Goal: Check status: Check status

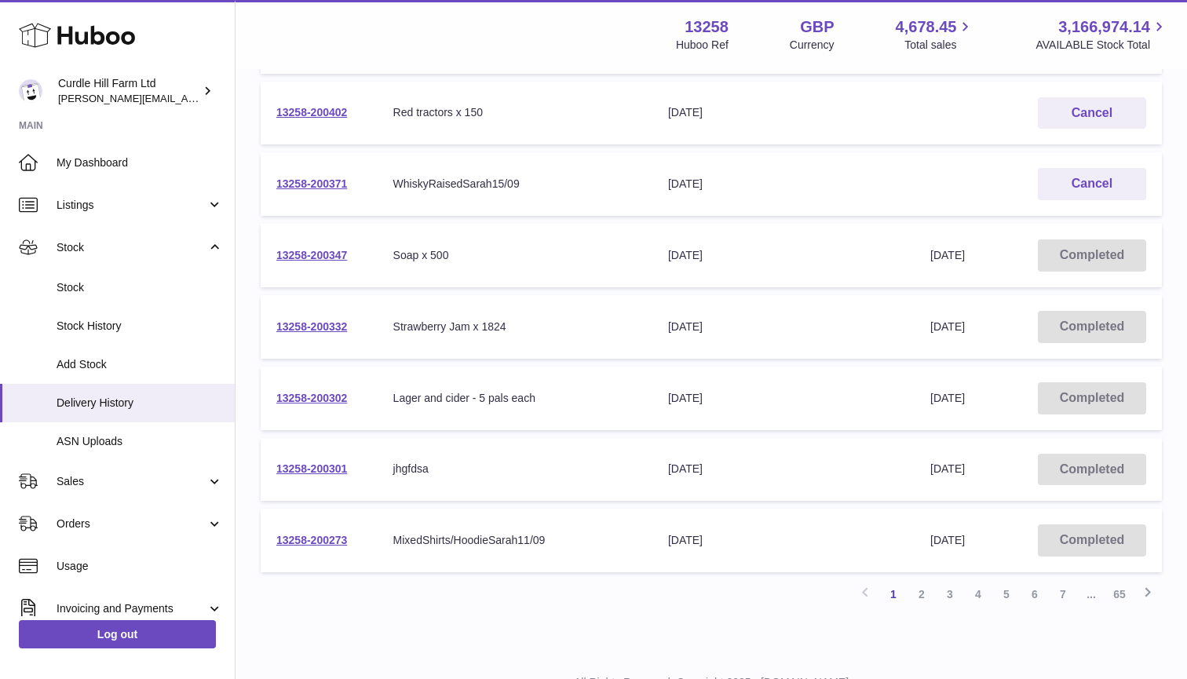
scroll to position [470, 0]
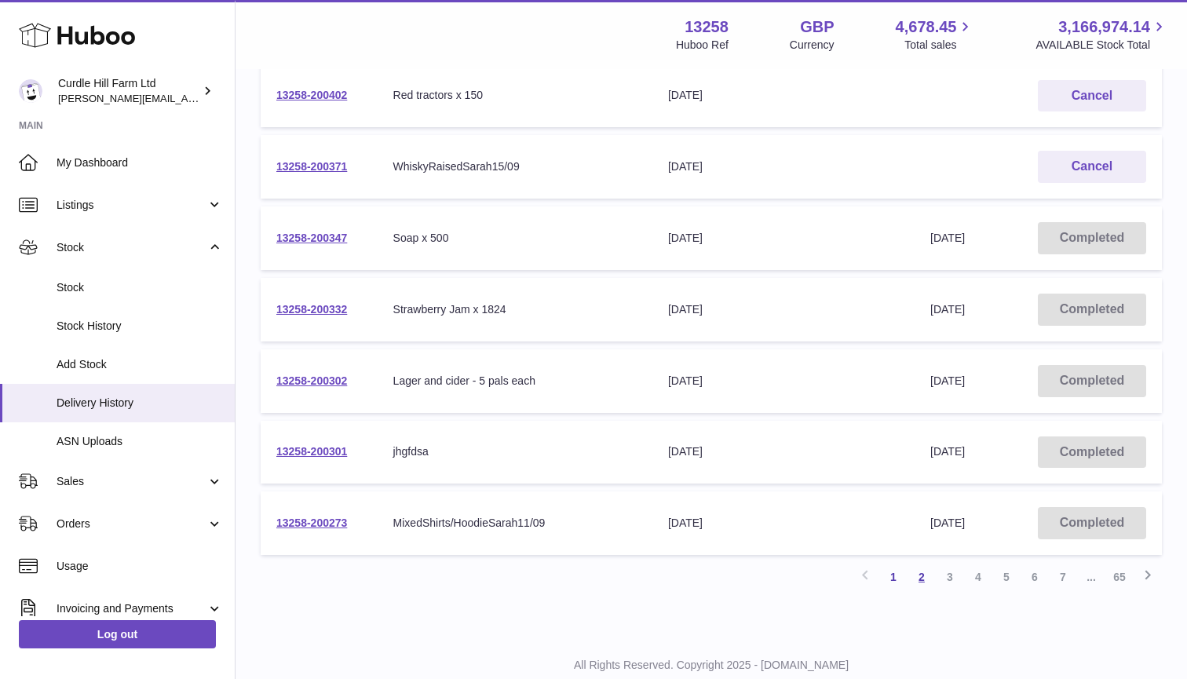
click at [922, 570] on link "2" at bounding box center [922, 577] width 28 height 28
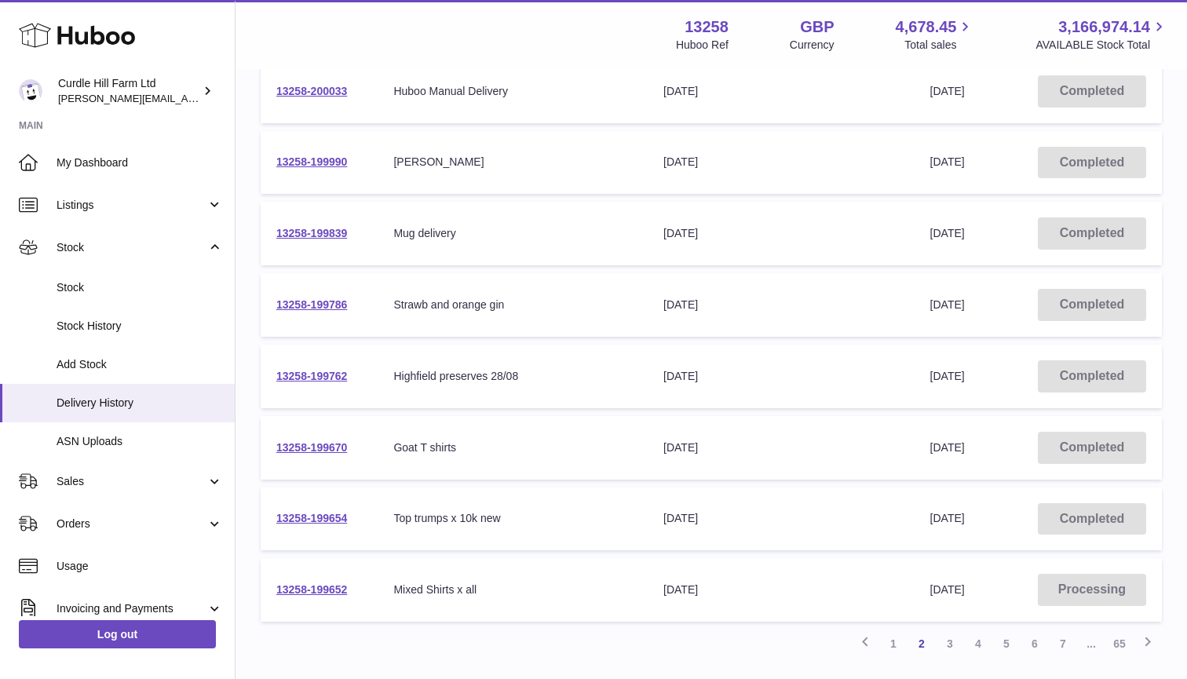
scroll to position [416, 0]
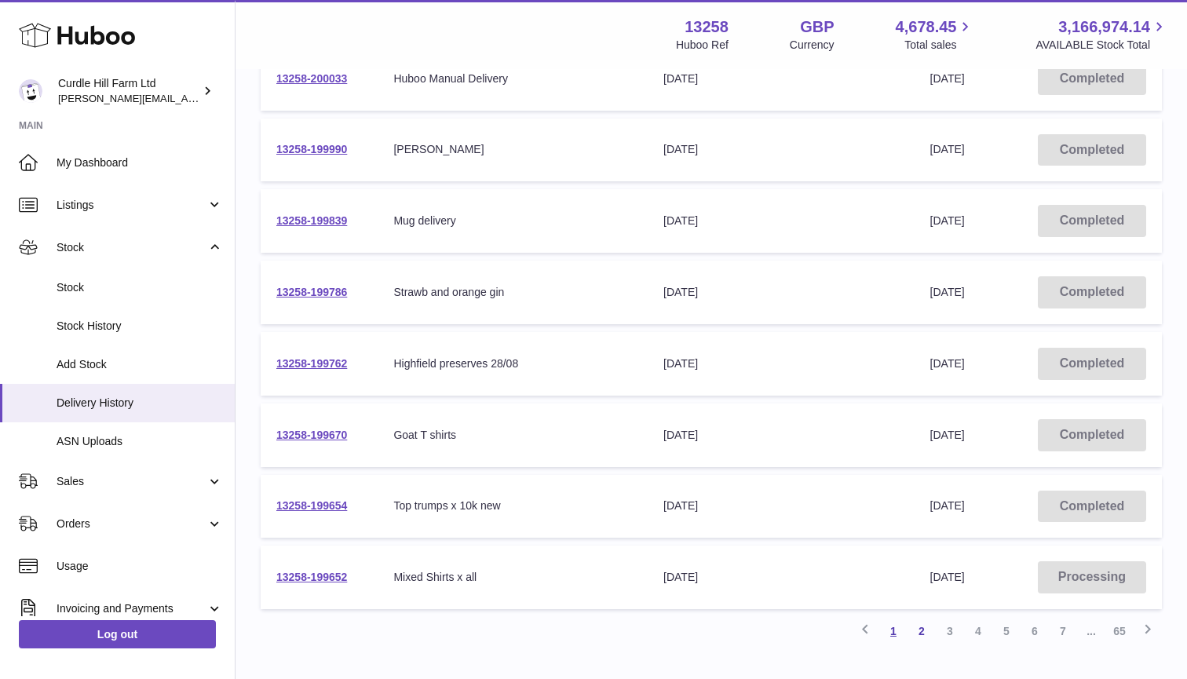
click at [894, 627] on link "1" at bounding box center [893, 631] width 28 height 28
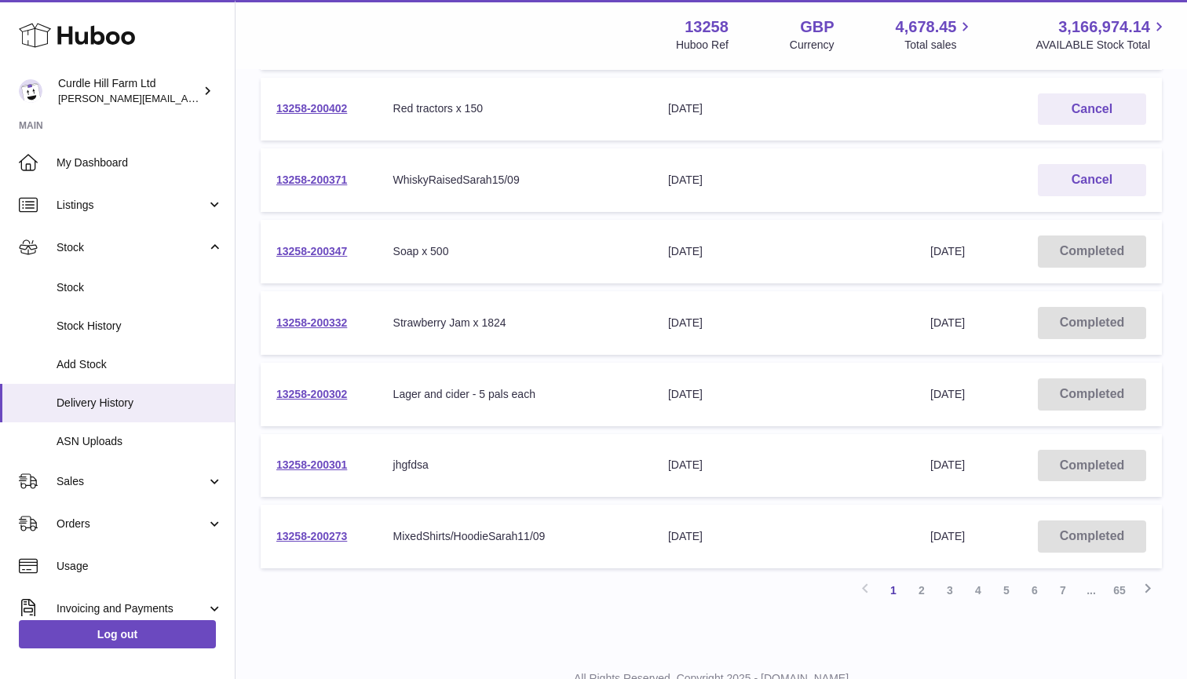
scroll to position [457, 0]
click at [923, 585] on link "2" at bounding box center [922, 590] width 28 height 28
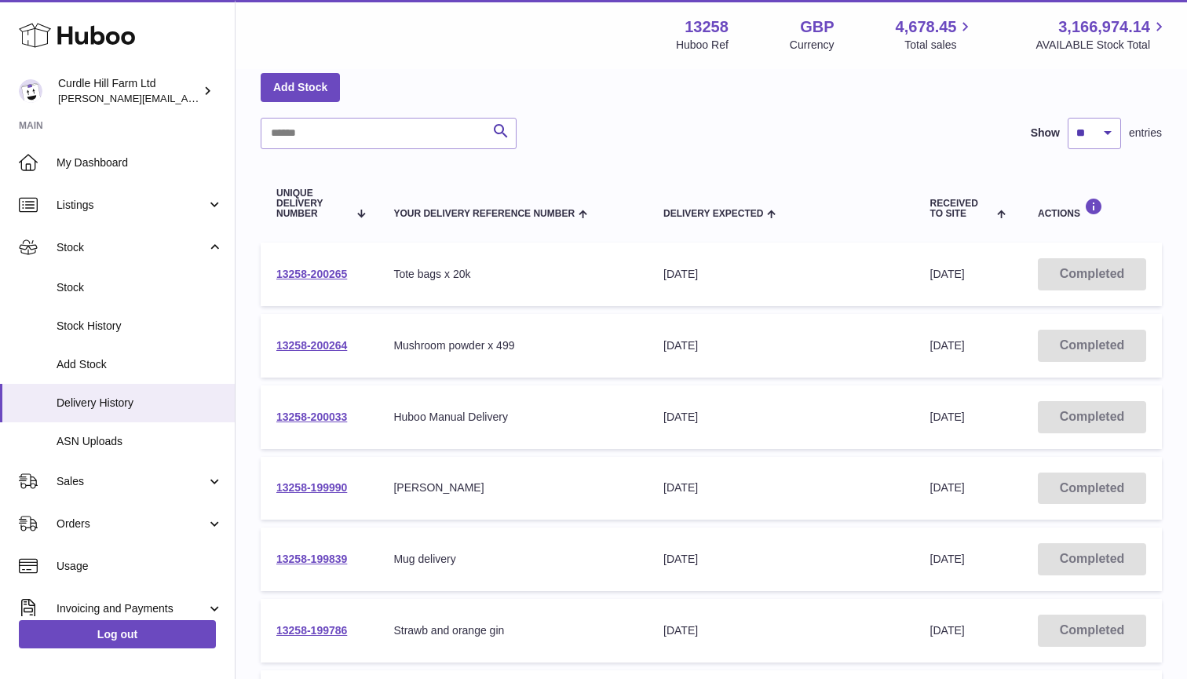
scroll to position [77, 0]
click at [112, 312] on link "Stock History" at bounding box center [117, 326] width 235 height 38
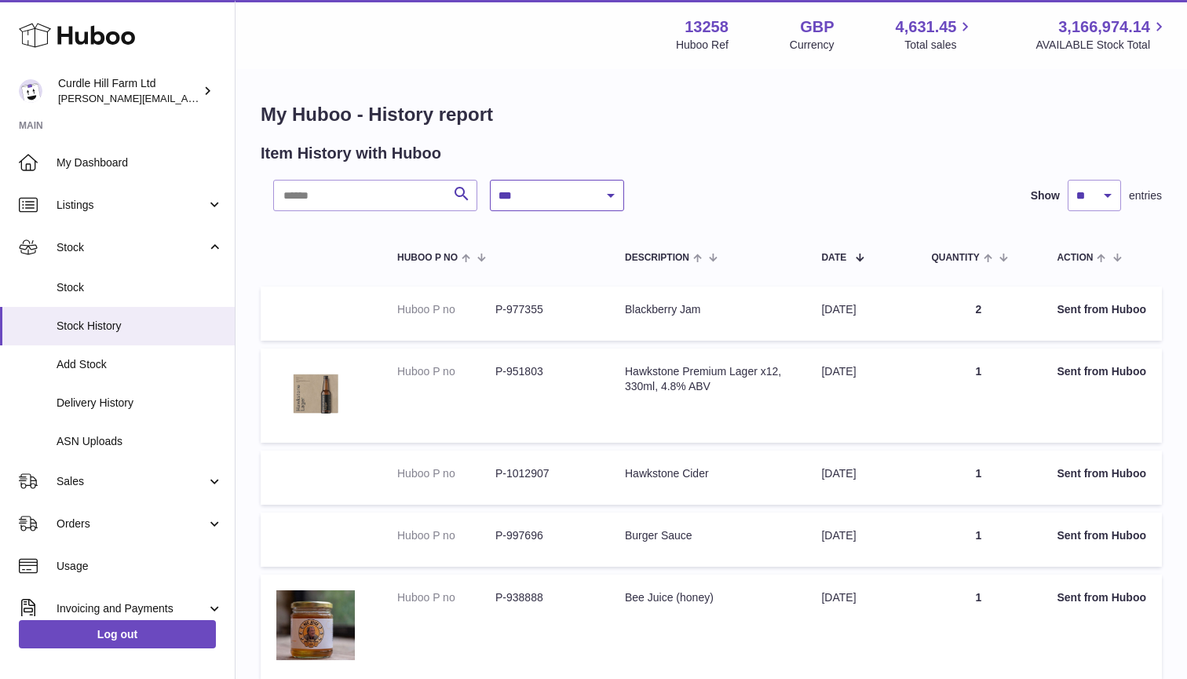
select select "*"
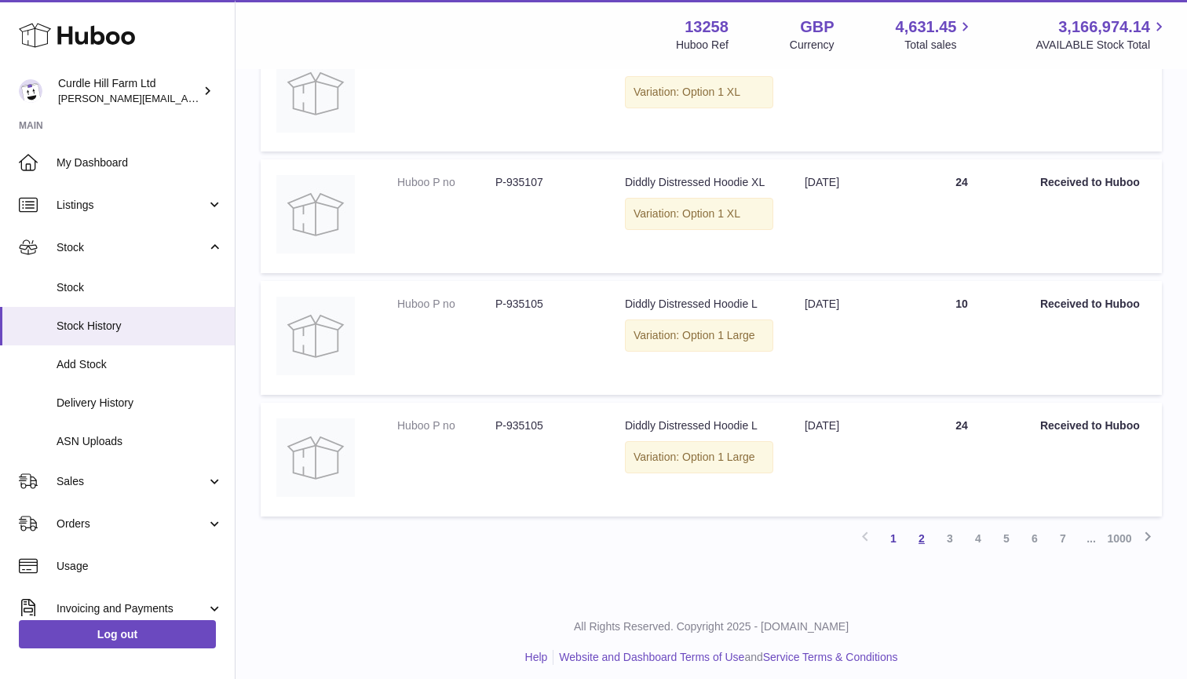
click at [920, 533] on link "2" at bounding box center [922, 539] width 28 height 28
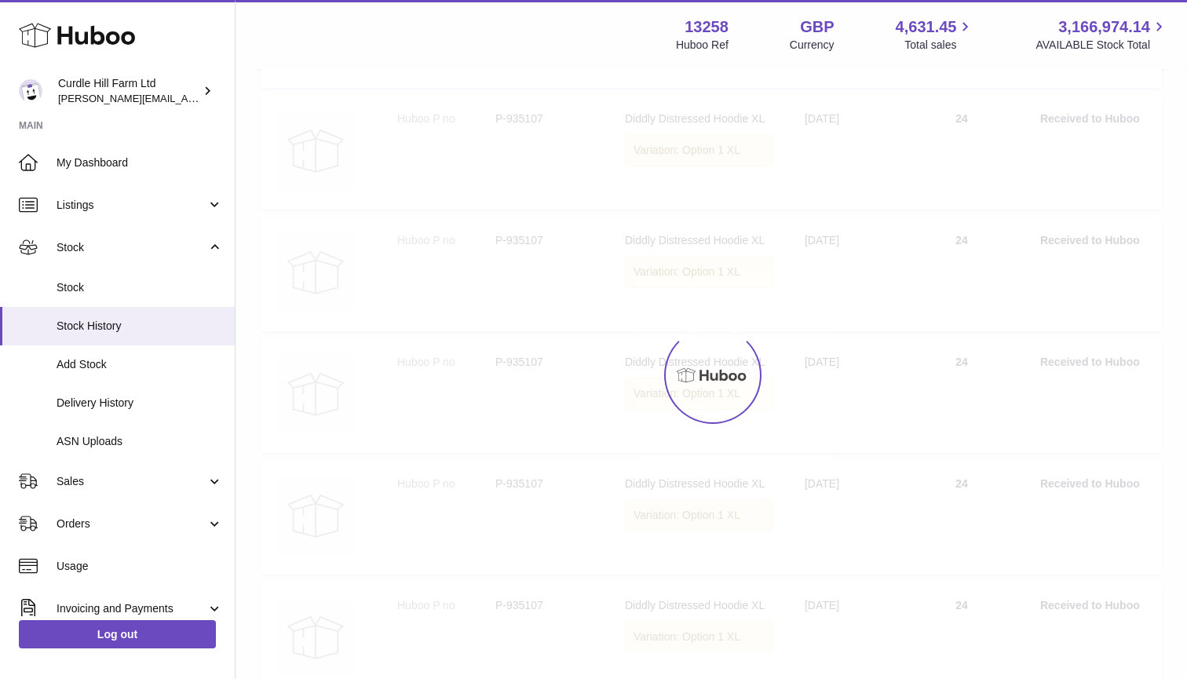
scroll to position [71, 0]
